Goal: Check status: Check status

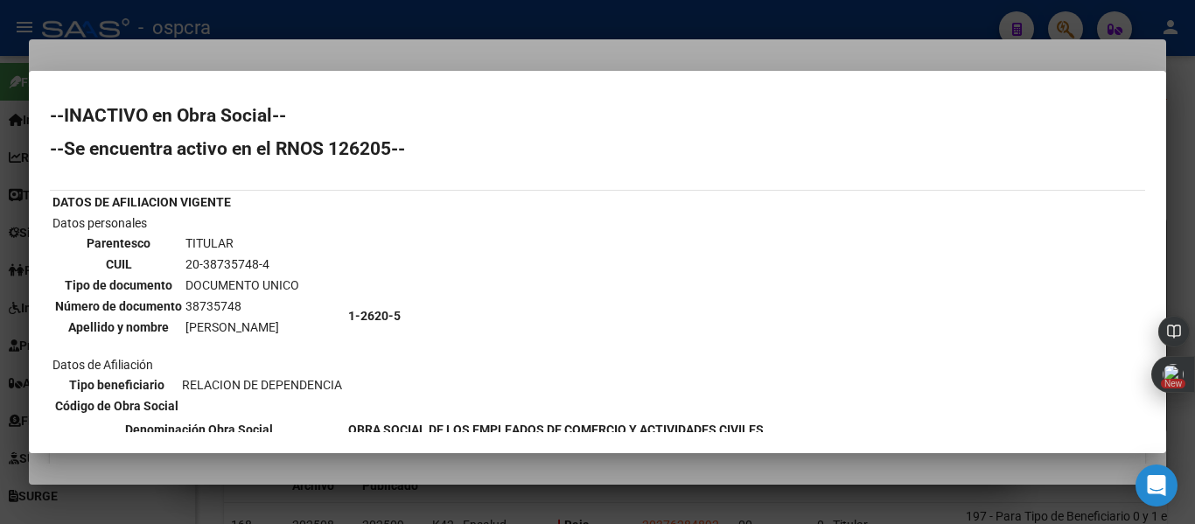
click at [850, 33] on div at bounding box center [597, 262] width 1195 height 524
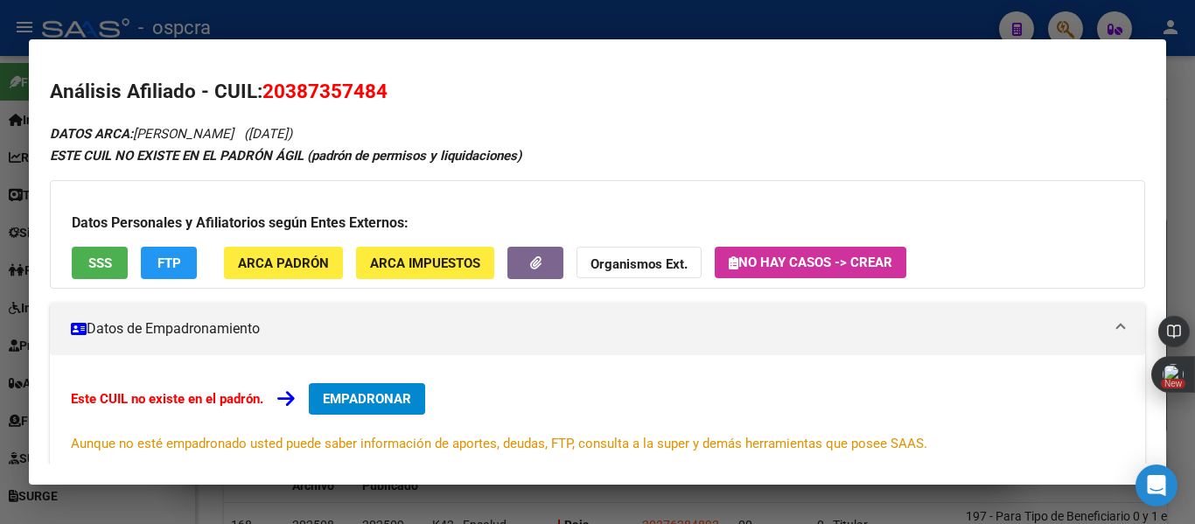
click at [850, 33] on div at bounding box center [597, 262] width 1195 height 524
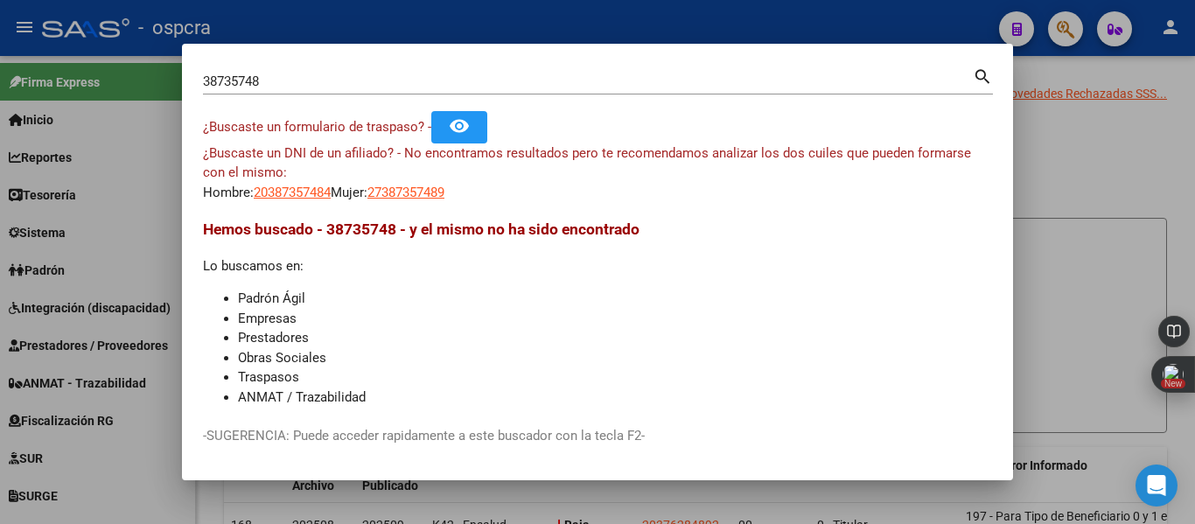
click at [850, 33] on div at bounding box center [597, 262] width 1195 height 524
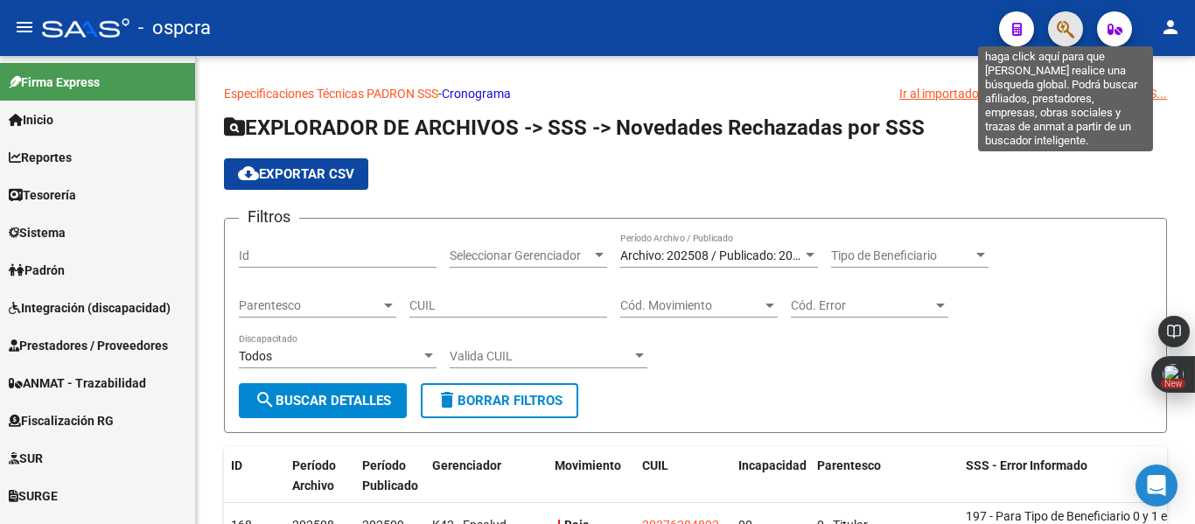
click at [1072, 31] on icon "button" at bounding box center [1065, 29] width 17 height 20
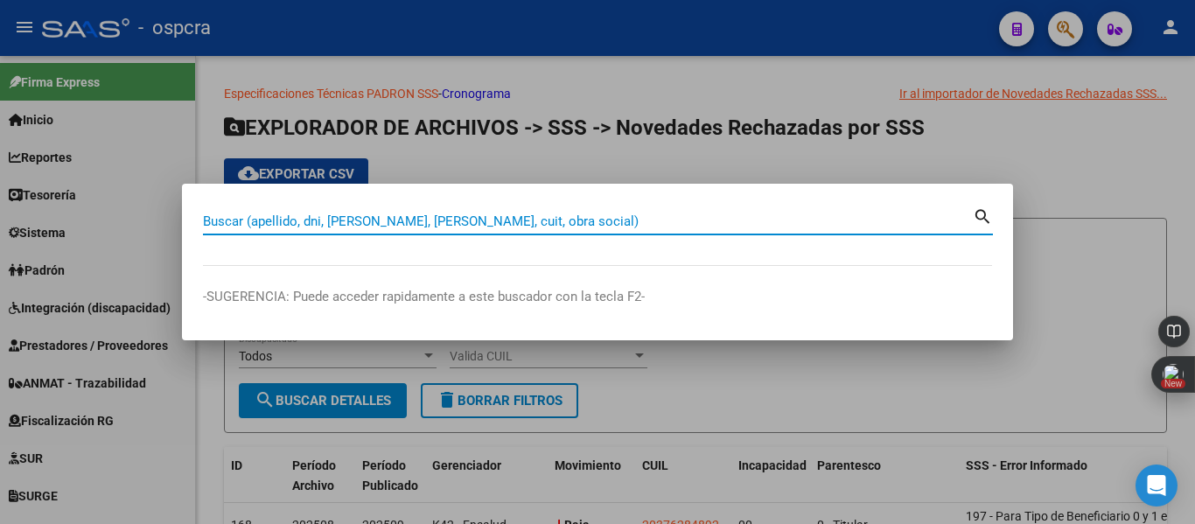
paste input "31.758.541"
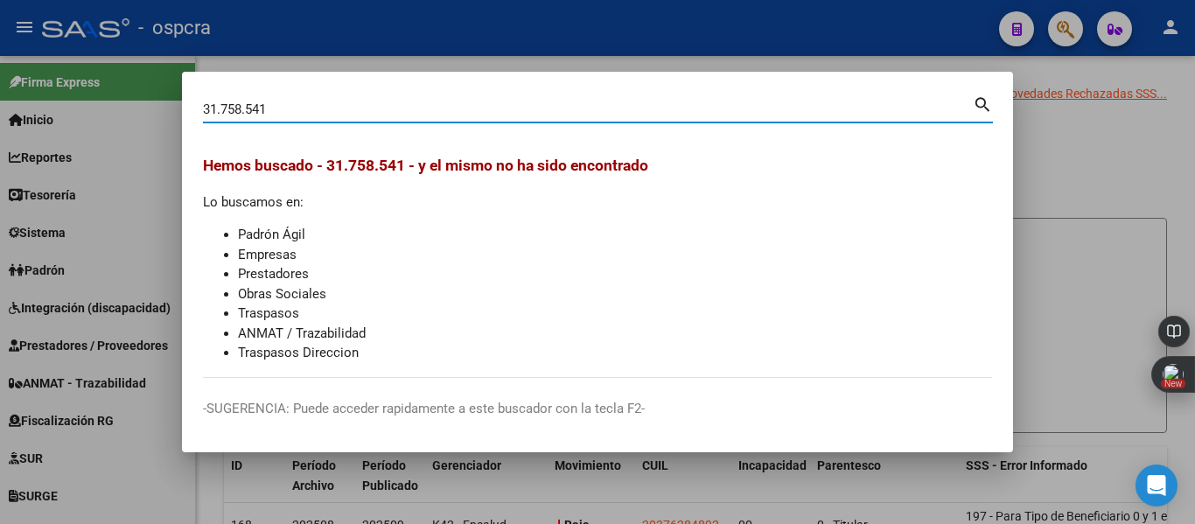
click at [222, 111] on input "31.758.541" at bounding box center [588, 109] width 770 height 16
click at [244, 108] on input "31758.541" at bounding box center [588, 109] width 770 height 16
type input "31758541"
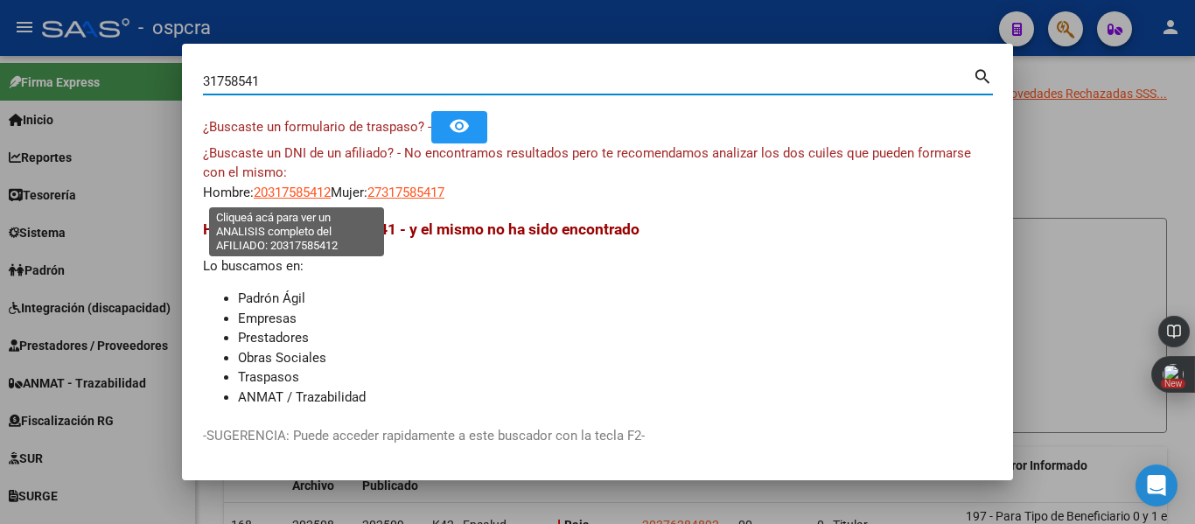
click at [291, 187] on span "20317585412" at bounding box center [292, 193] width 77 height 16
type textarea "20317585412"
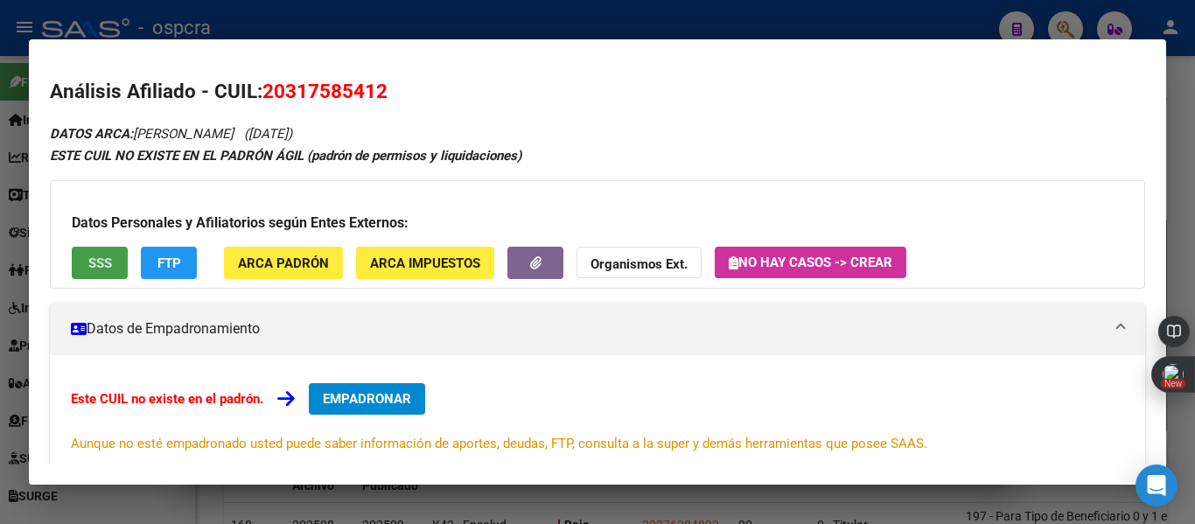
click at [88, 264] on span "SSS" at bounding box center [100, 263] width 24 height 16
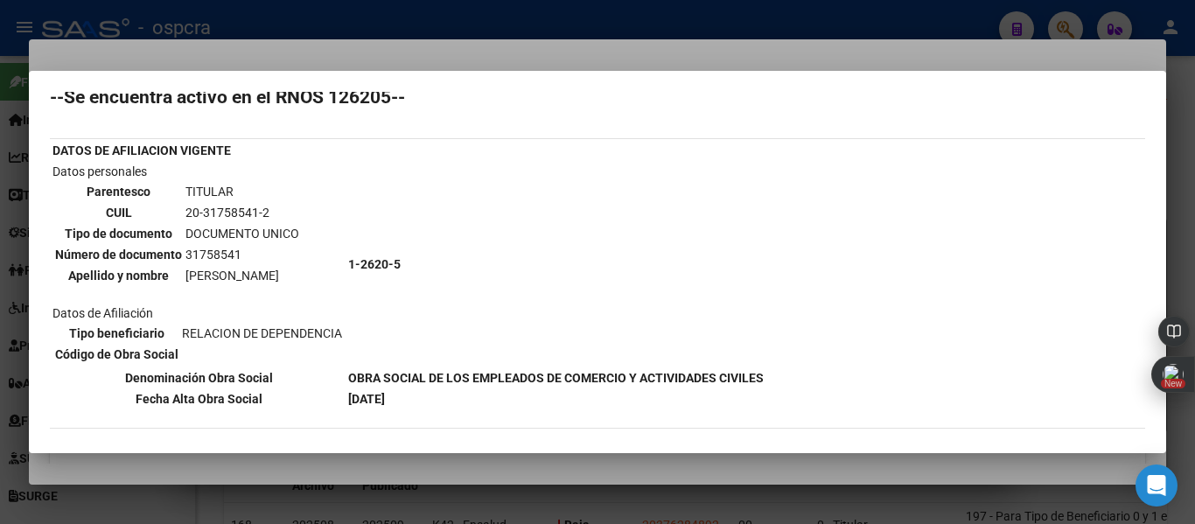
scroll to position [28, 0]
